Goal: Browse casually

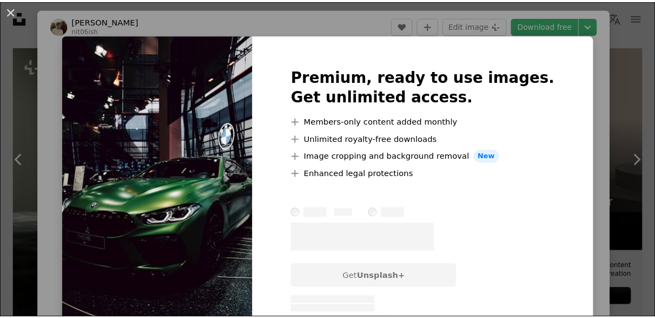
scroll to position [130, 0]
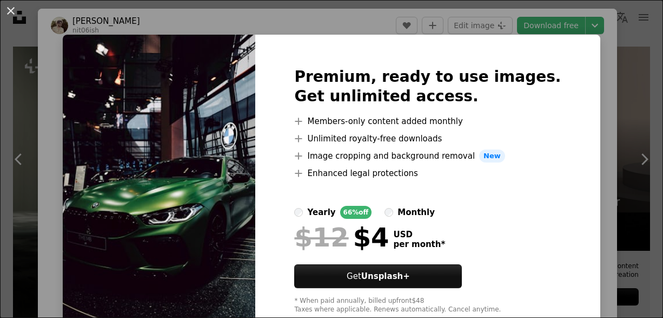
click at [594, 156] on div "An X shape Premium, ready to use images. Get unlimited access. A plus sign Memb…" at bounding box center [331, 159] width 663 height 318
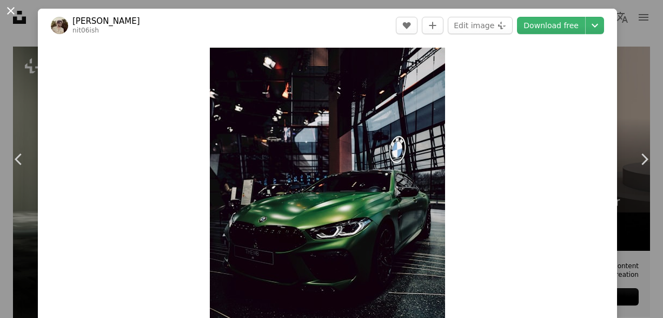
click at [9, 14] on button "An X shape" at bounding box center [10, 10] width 13 height 13
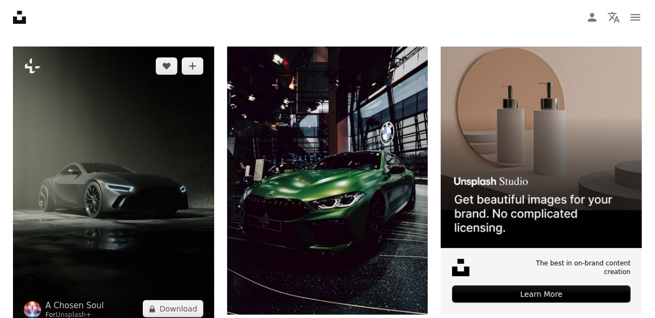
click at [95, 142] on img at bounding box center [113, 187] width 201 height 281
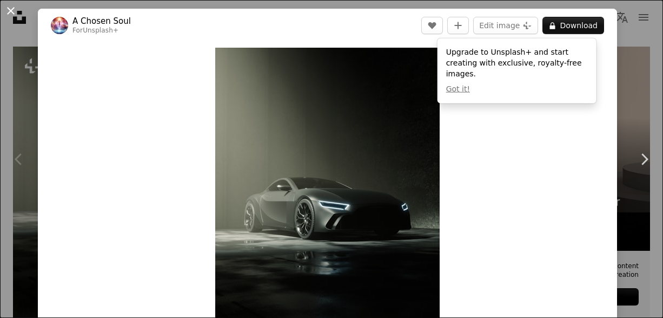
click at [16, 10] on button "An X shape" at bounding box center [10, 10] width 13 height 13
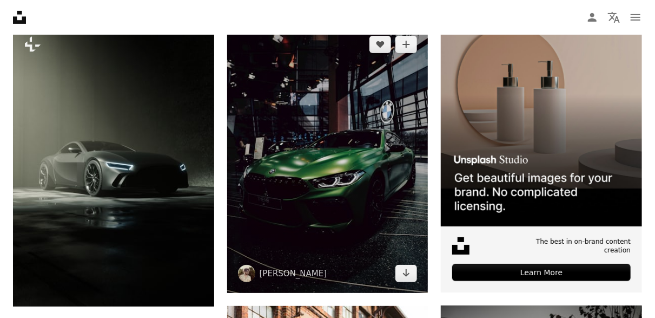
scroll to position [195, 0]
